Goal: Transaction & Acquisition: Book appointment/travel/reservation

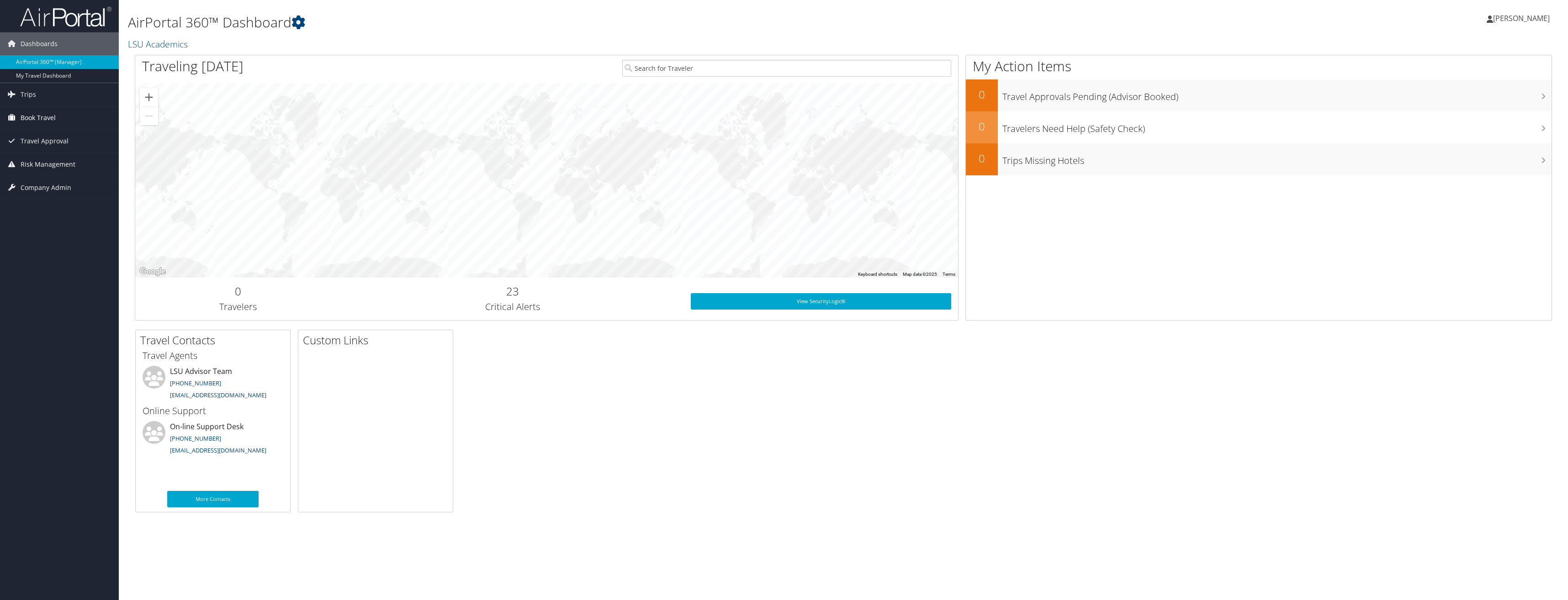
click at [52, 119] on span "Book Travel" at bounding box center [38, 118] width 35 height 23
click at [52, 150] on link "Book/Manage Online Trips" at bounding box center [59, 150] width 119 height 14
